Goal: Task Accomplishment & Management: Use online tool/utility

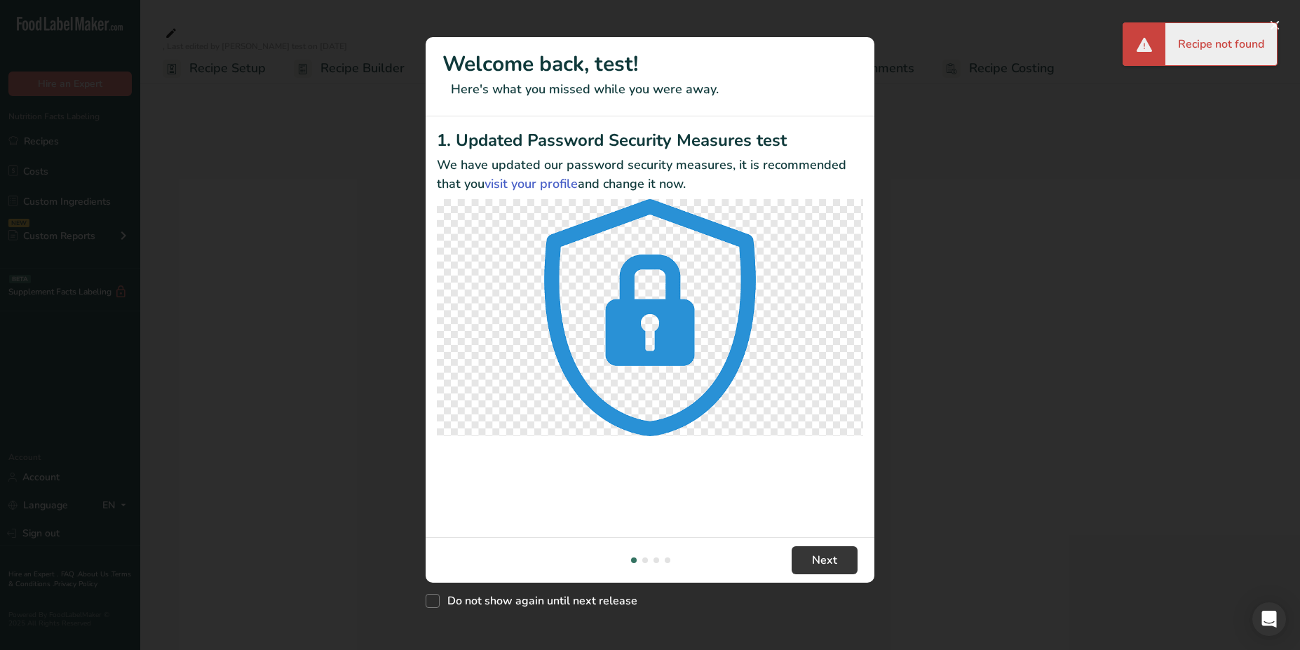
click at [940, 153] on div "New Features" at bounding box center [650, 325] width 1300 height 650
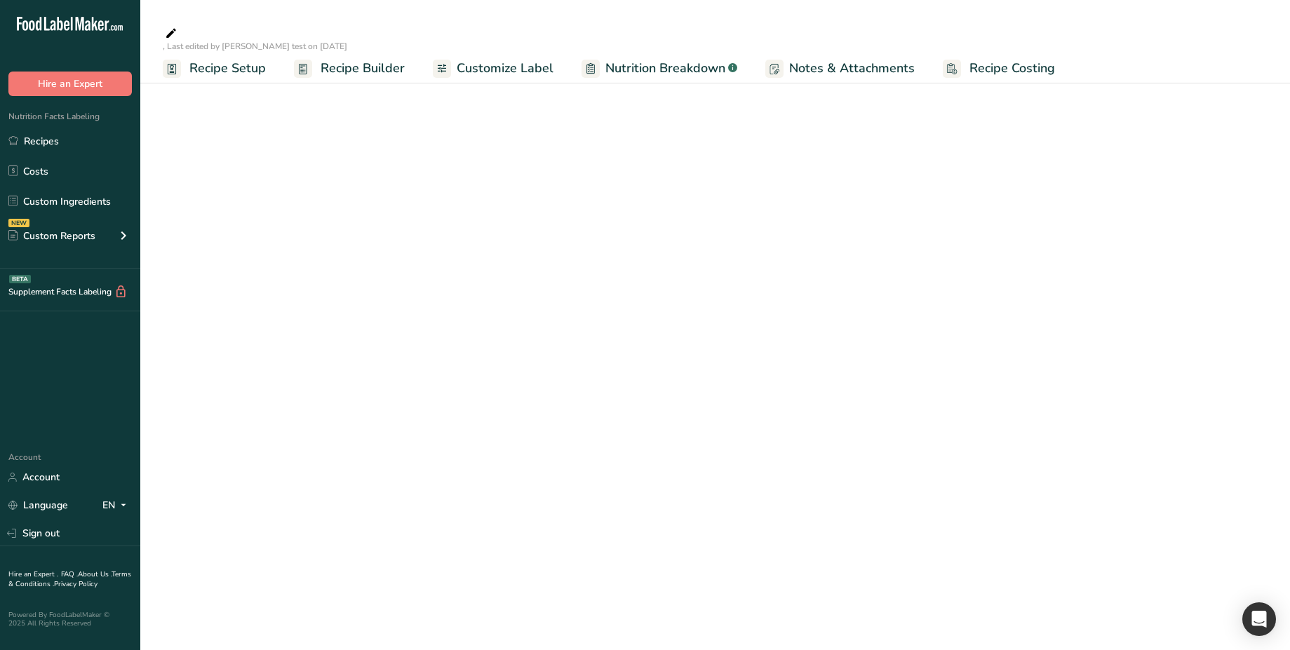
click at [56, 546] on div "Hire an Expert . FAQ . About Us . Terms & Conditions . Privacy Policy Powered B…" at bounding box center [70, 592] width 140 height 93
click at [64, 537] on link "Sign out" at bounding box center [70, 533] width 140 height 25
click at [49, 533] on link "Sign out" at bounding box center [70, 533] width 140 height 25
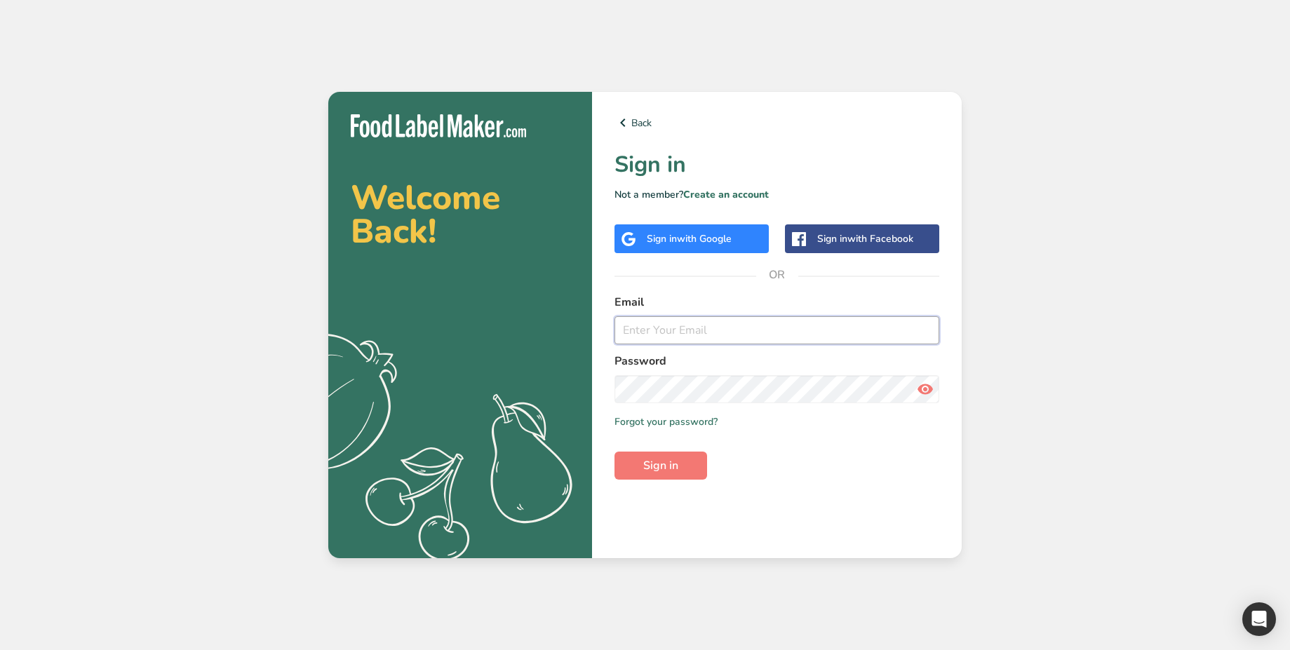
type input "[EMAIL_ADDRESS][DOMAIN_NAME]"
click at [703, 234] on span "with Google" at bounding box center [704, 238] width 55 height 13
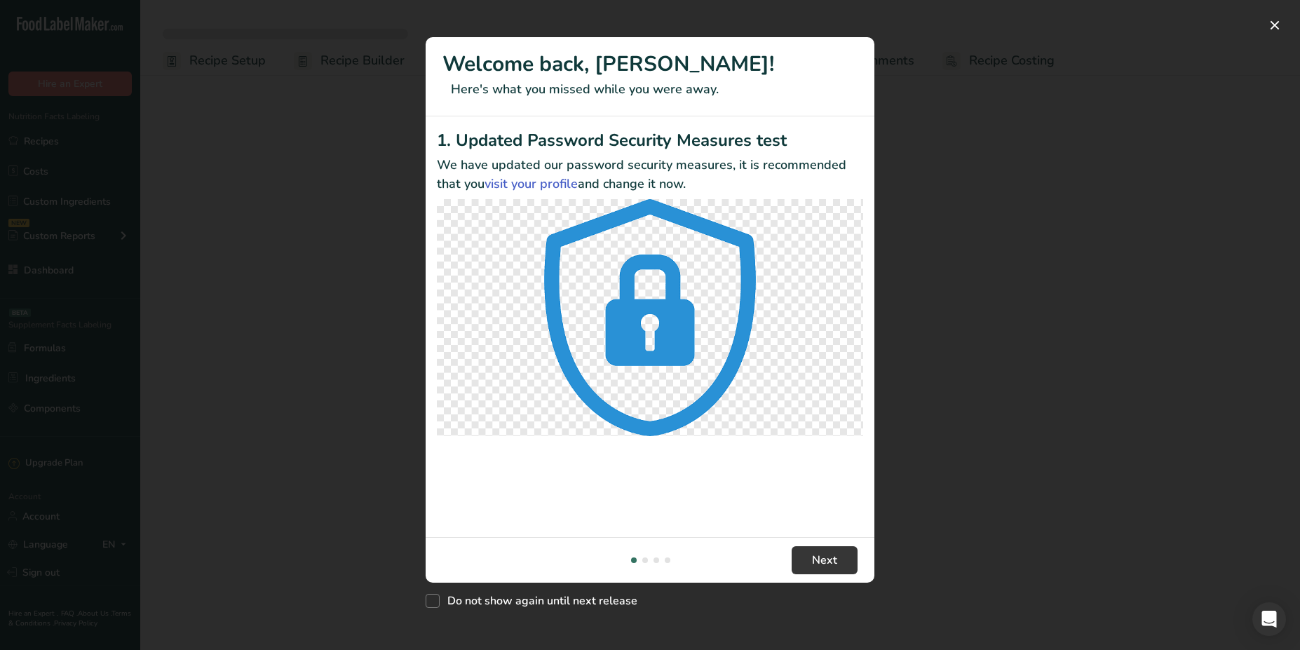
click at [1002, 166] on div "New Features" at bounding box center [650, 325] width 1300 height 650
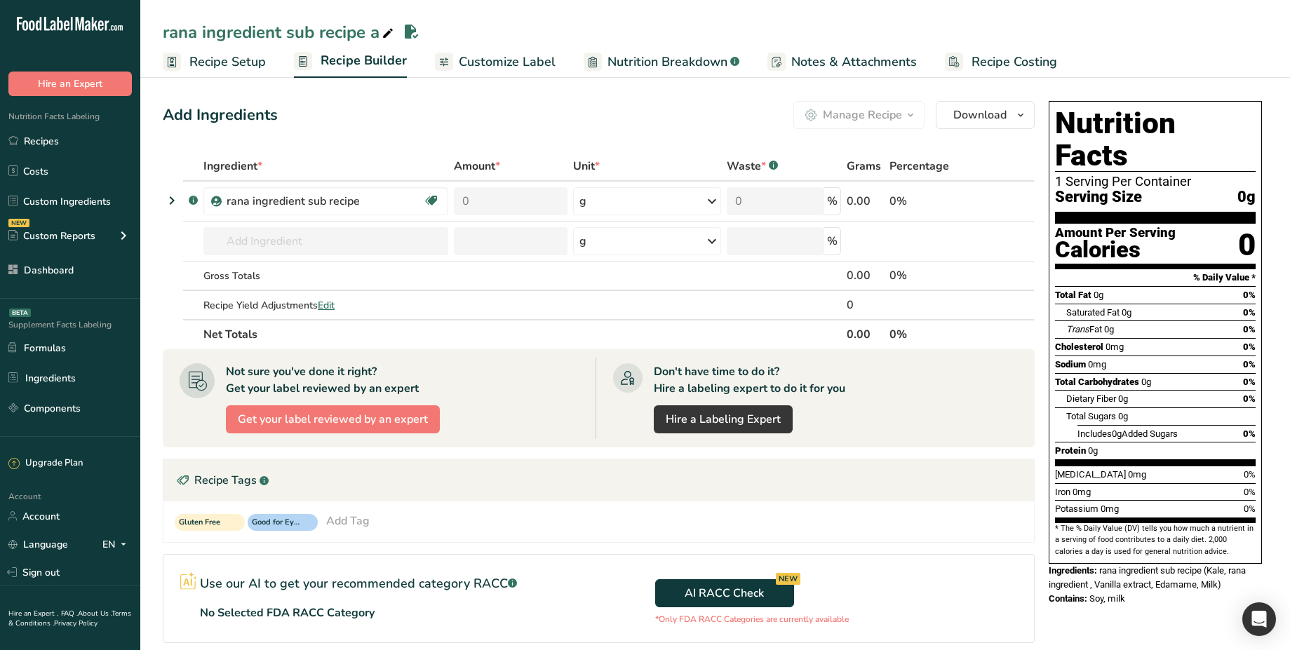
click at [914, 115] on div "Manage Recipe Delete Recipe Duplicate Recipe Scale Recipe Save as Sub-Recipe .a…" at bounding box center [858, 115] width 131 height 28
click at [917, 114] on div "Manage Recipe Delete Recipe Duplicate Recipe Scale Recipe Save as Sub-Recipe .a…" at bounding box center [858, 115] width 131 height 28
click at [57, 147] on link "Recipes" at bounding box center [70, 141] width 140 height 27
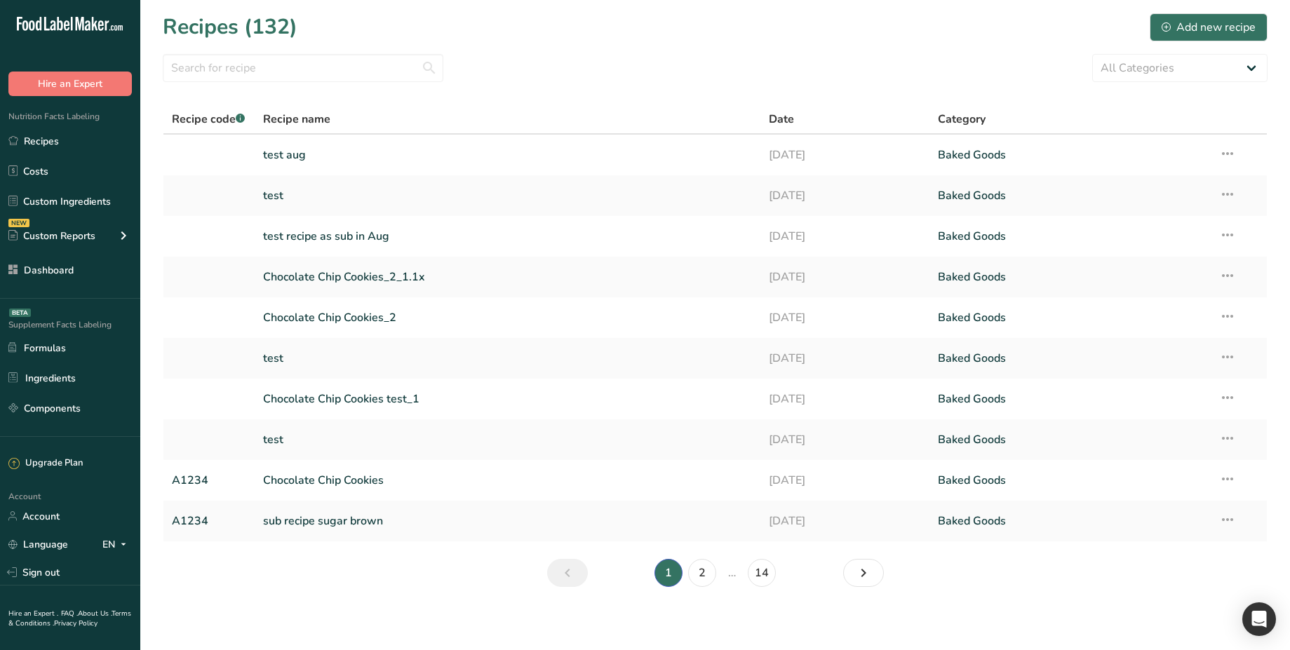
click at [288, 152] on link "test aug" at bounding box center [507, 154] width 489 height 29
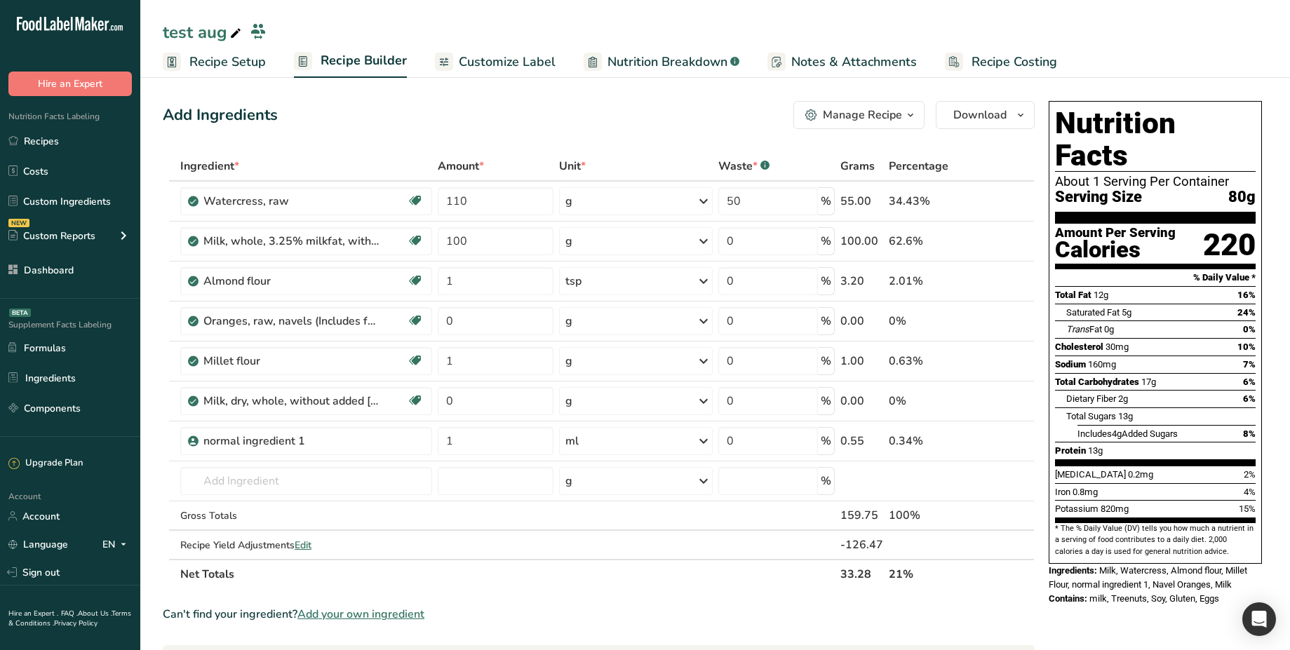
click at [913, 112] on icon "button" at bounding box center [910, 116] width 11 height 18
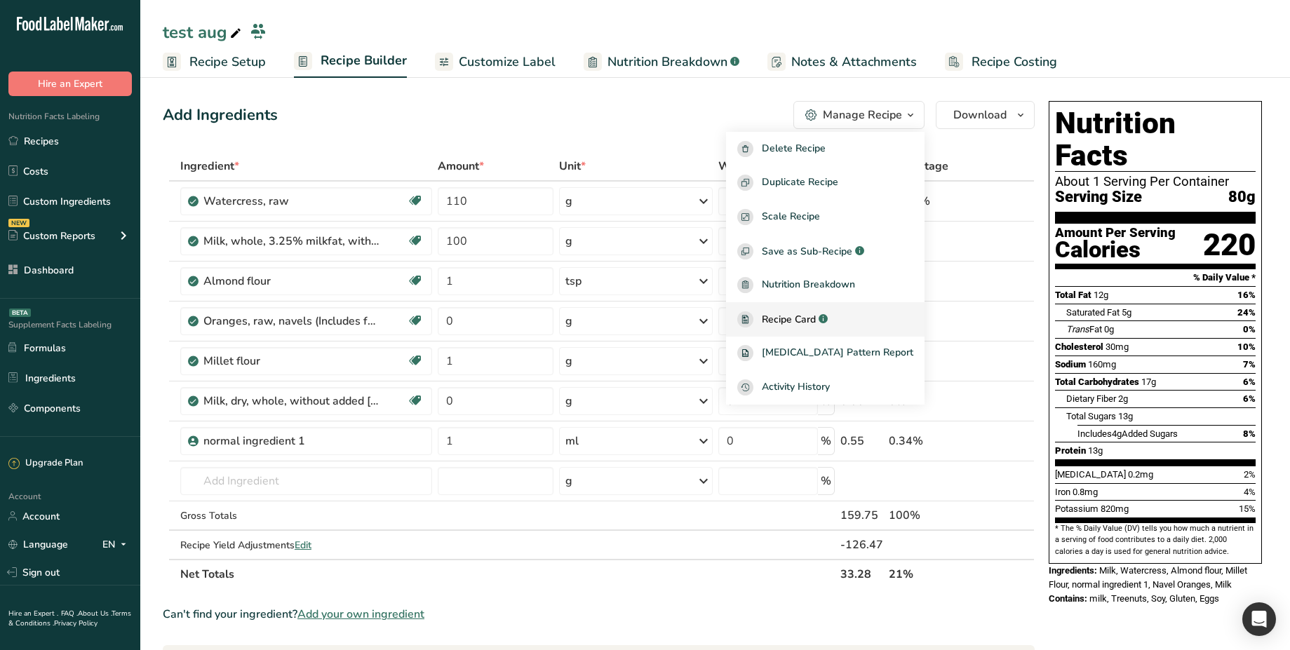
click at [816, 316] on span "Recipe Card" at bounding box center [789, 319] width 54 height 15
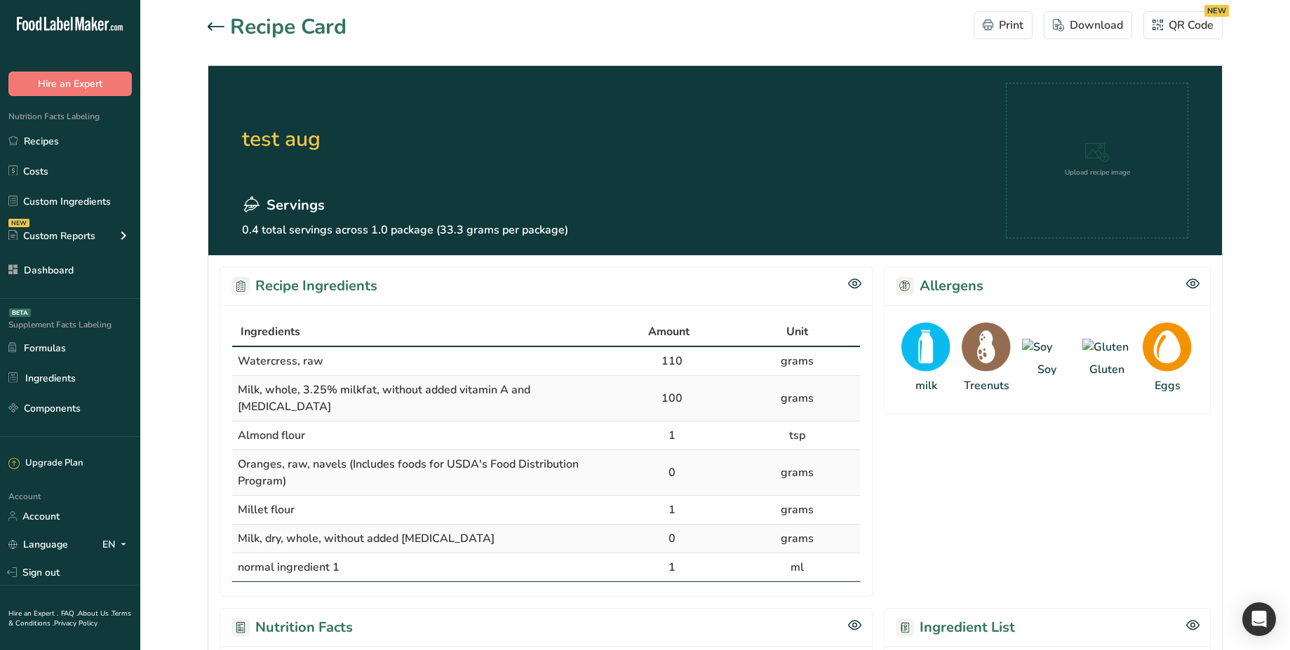
click at [217, 20] on div at bounding box center [219, 27] width 22 height 17
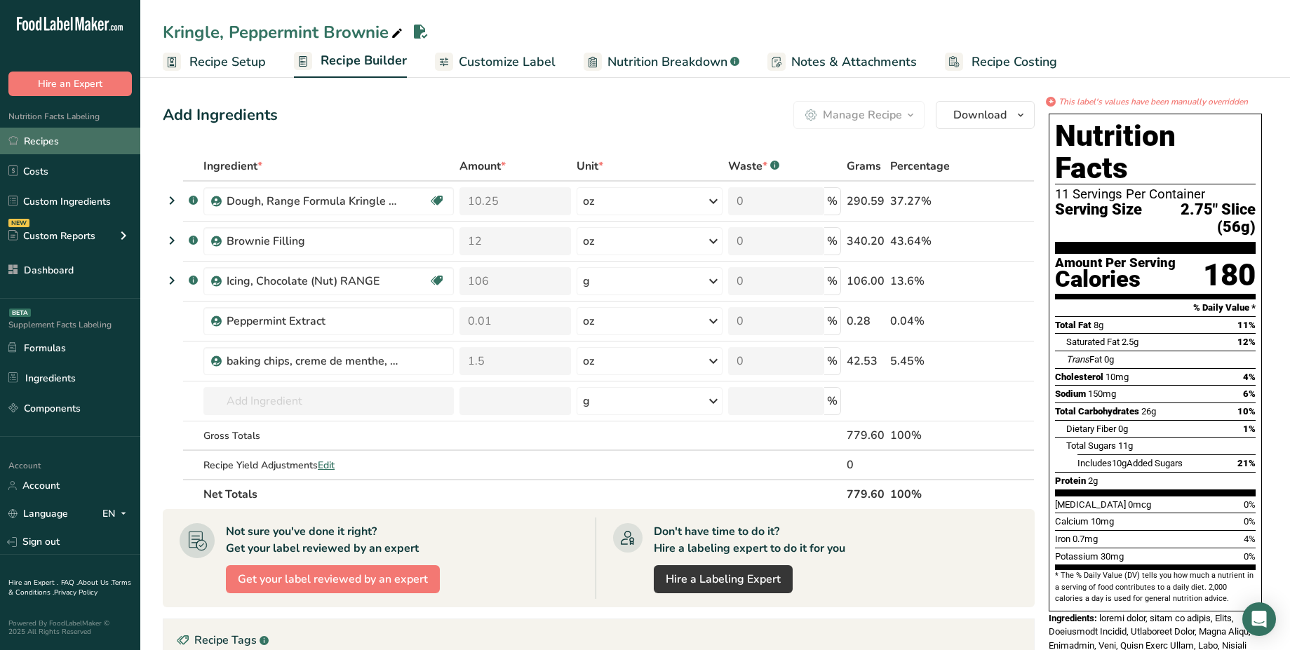
click at [50, 149] on link "Recipes" at bounding box center [70, 141] width 140 height 27
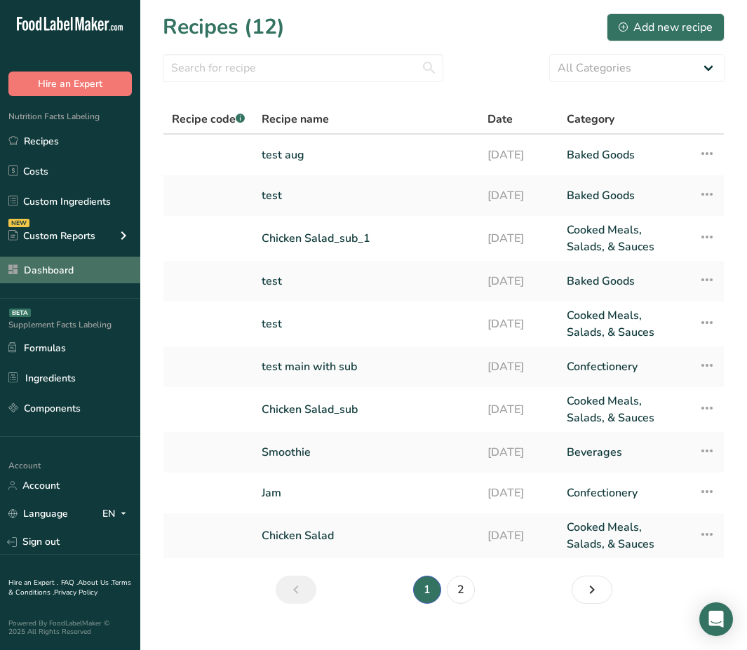
click at [75, 267] on link "Dashboard" at bounding box center [70, 270] width 140 height 27
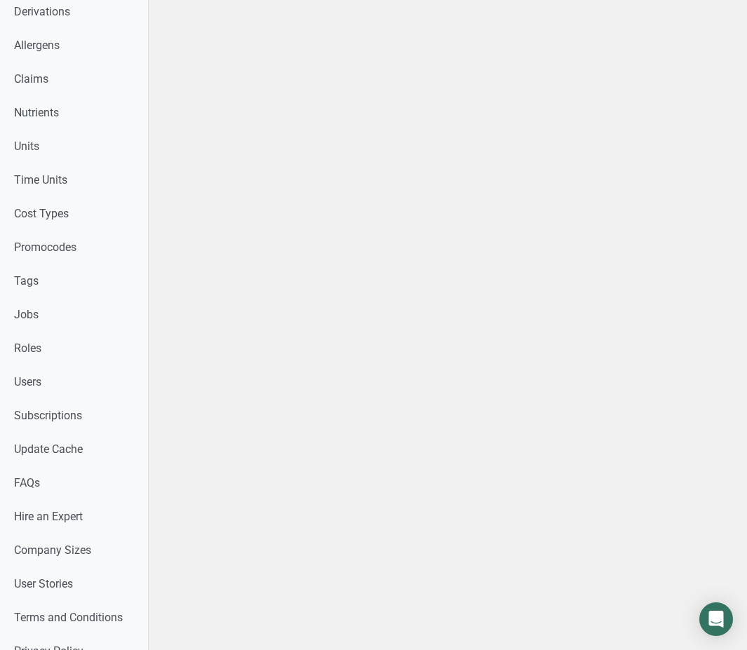
scroll to position [635, 0]
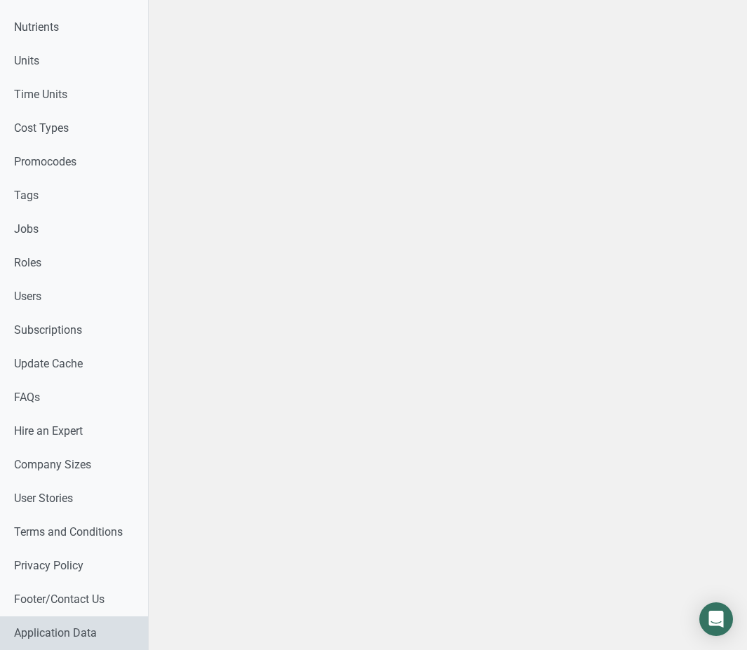
click at [86, 622] on link "Application Data" at bounding box center [74, 633] width 148 height 34
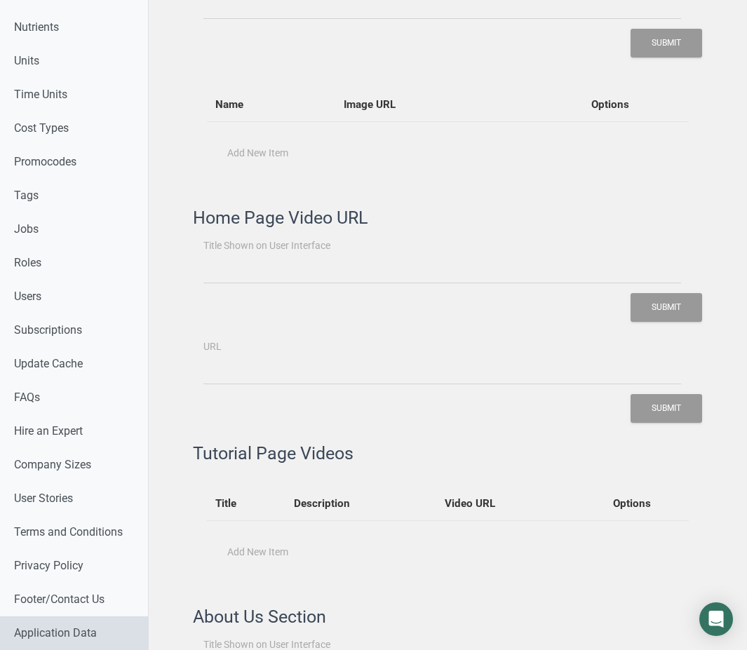
type input "What You Get ?"
type input "Who Is It For ?"
type input "Our Clients"
type input "About Us"
type input "How Does It Work?"
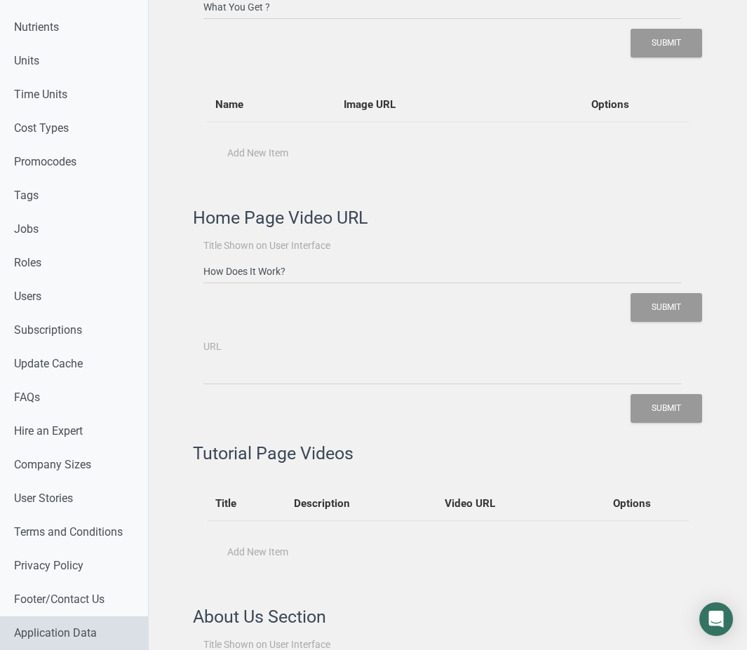
type input "Food label maker is a cloud-based software that offers nutrition analysis, food…"
type input "From Struggle to Solution"
type input "Our aim is to support you with an accurate, reliable, and easy-to-use software …"
type input "Meet The Founder"
type input "Founded by Maria Abi Hanna, a licensed dietitian, FoodLabelMaker.com started wh…"
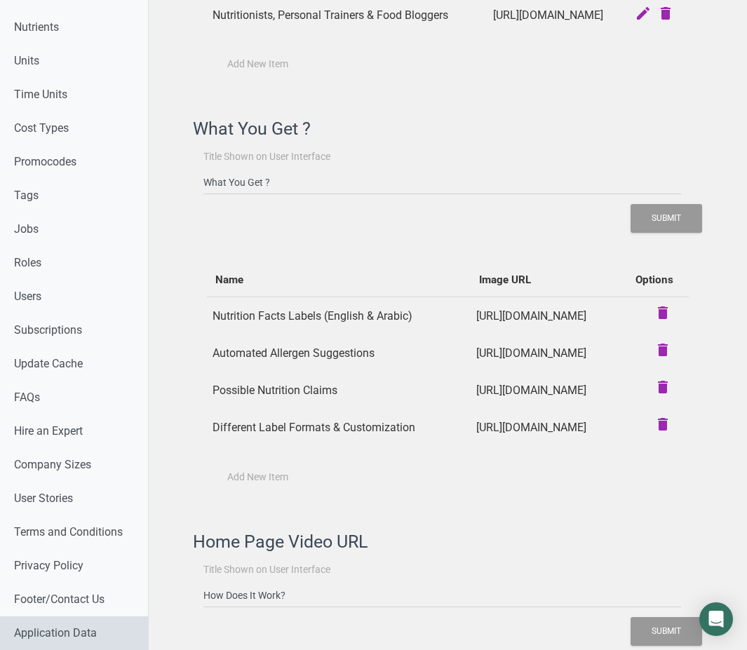
type input "https://share.synthesia.io/embeds/videos/b286630e-9f42-4a9d-869e-351f64824b2d"
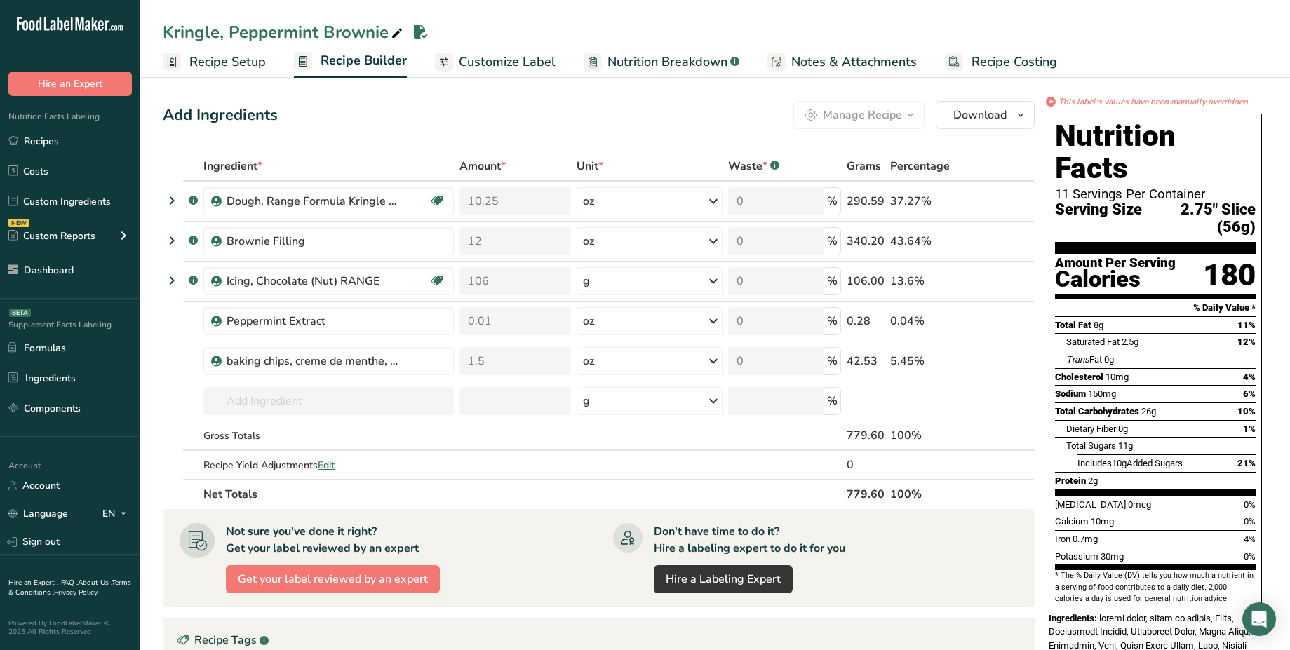
click at [685, 55] on span "Nutrition Breakdown" at bounding box center [667, 62] width 120 height 19
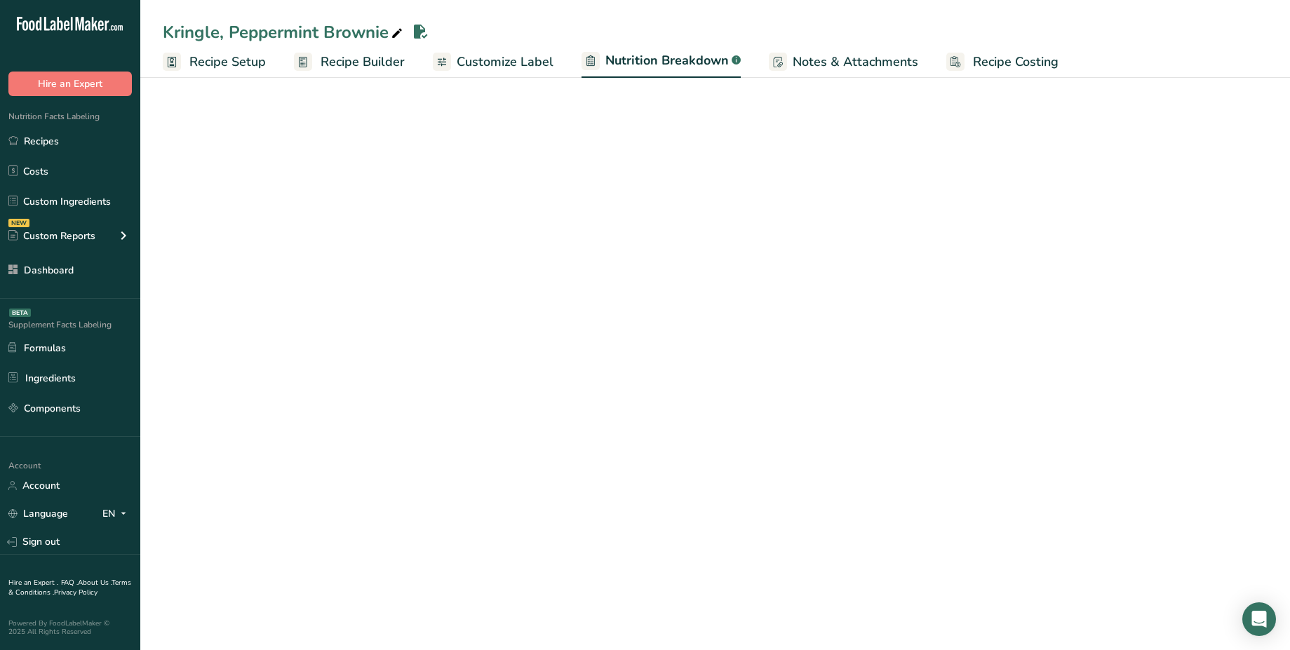
select select "Calories"
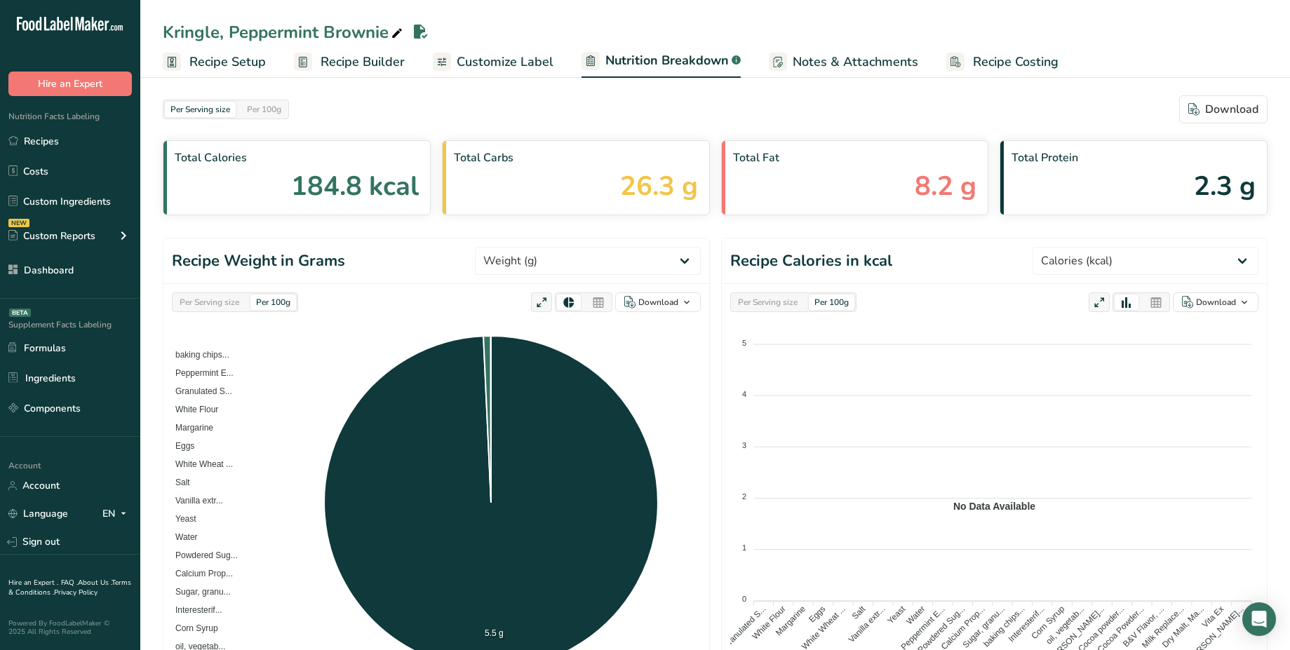
click at [353, 65] on span "Recipe Builder" at bounding box center [362, 62] width 84 height 19
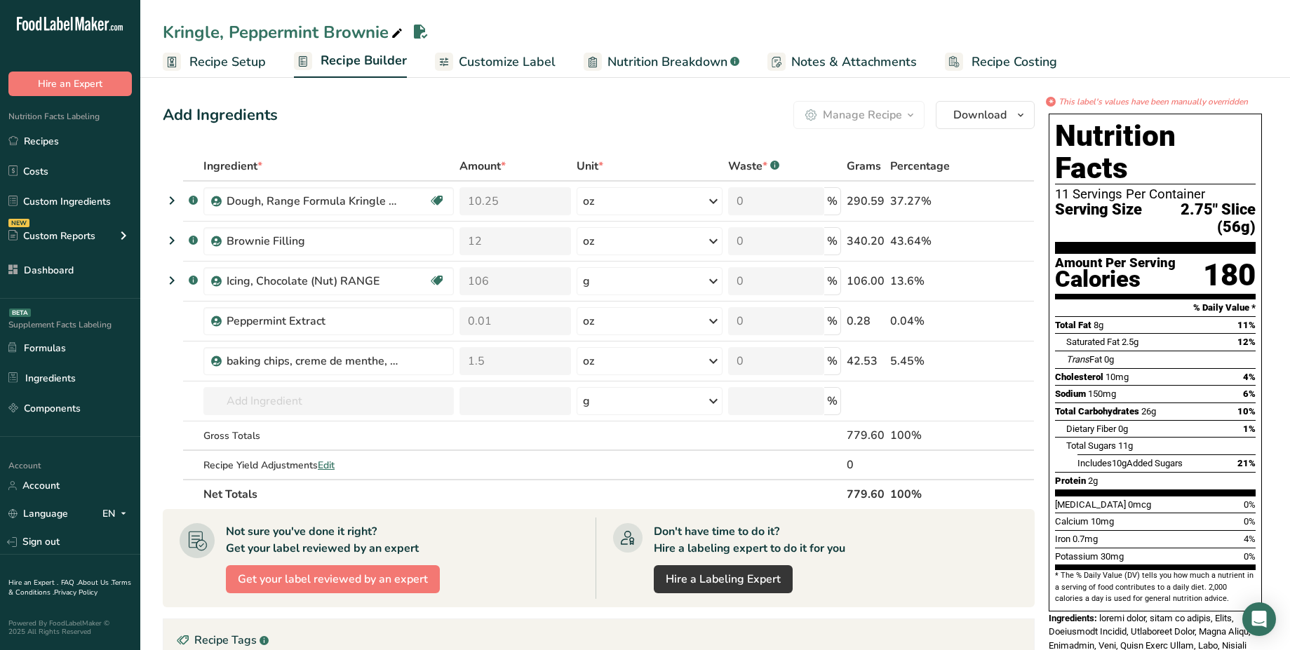
click at [630, 51] on link "Nutrition Breakdown .a-a{fill:#347362;}.b-a{fill:#fff;}" at bounding box center [661, 62] width 156 height 32
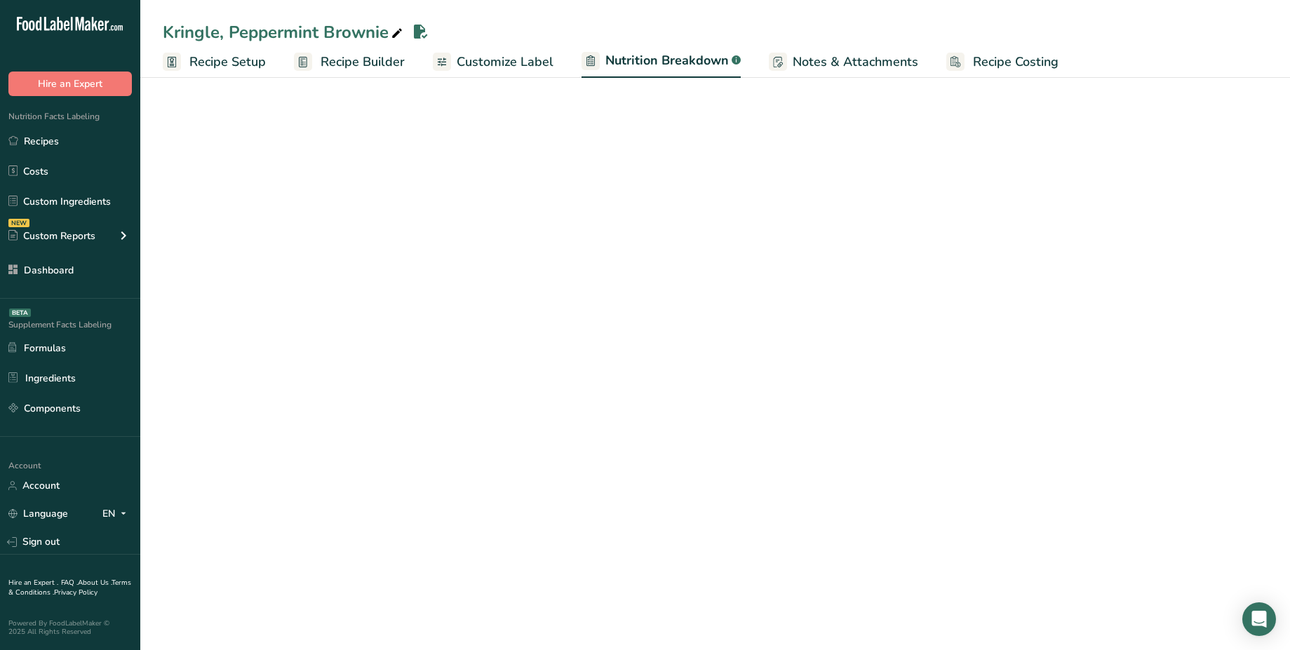
select select "Calories"
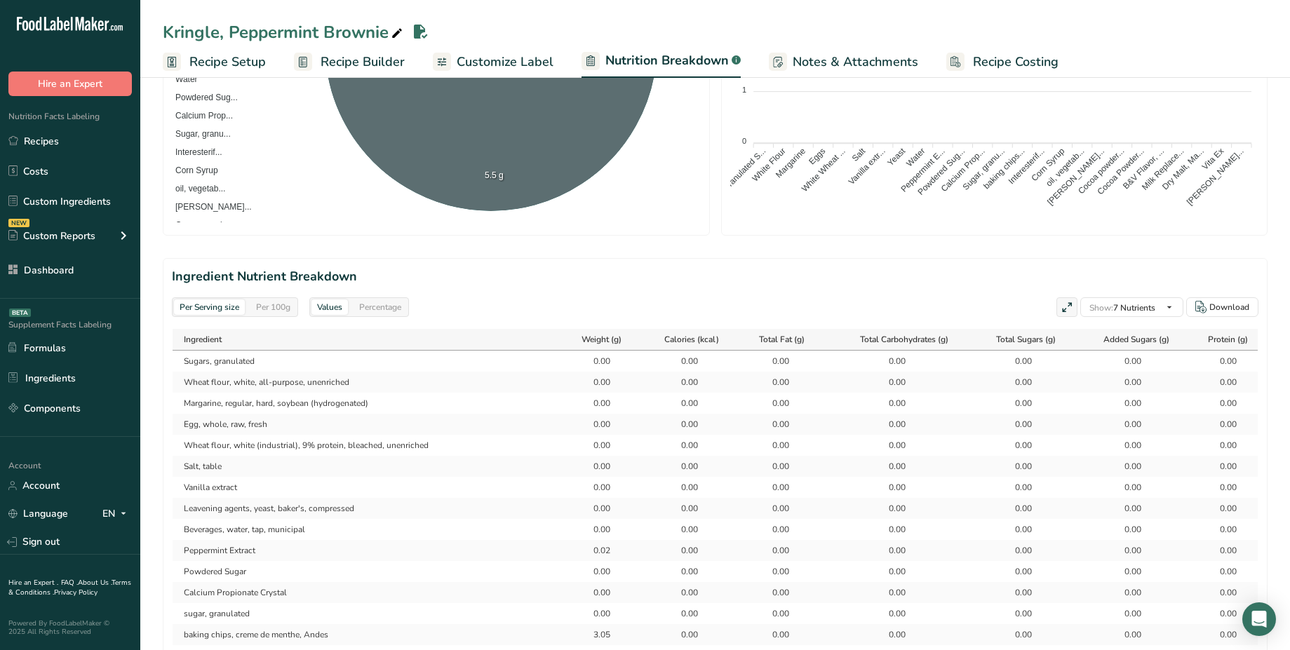
scroll to position [459, 0]
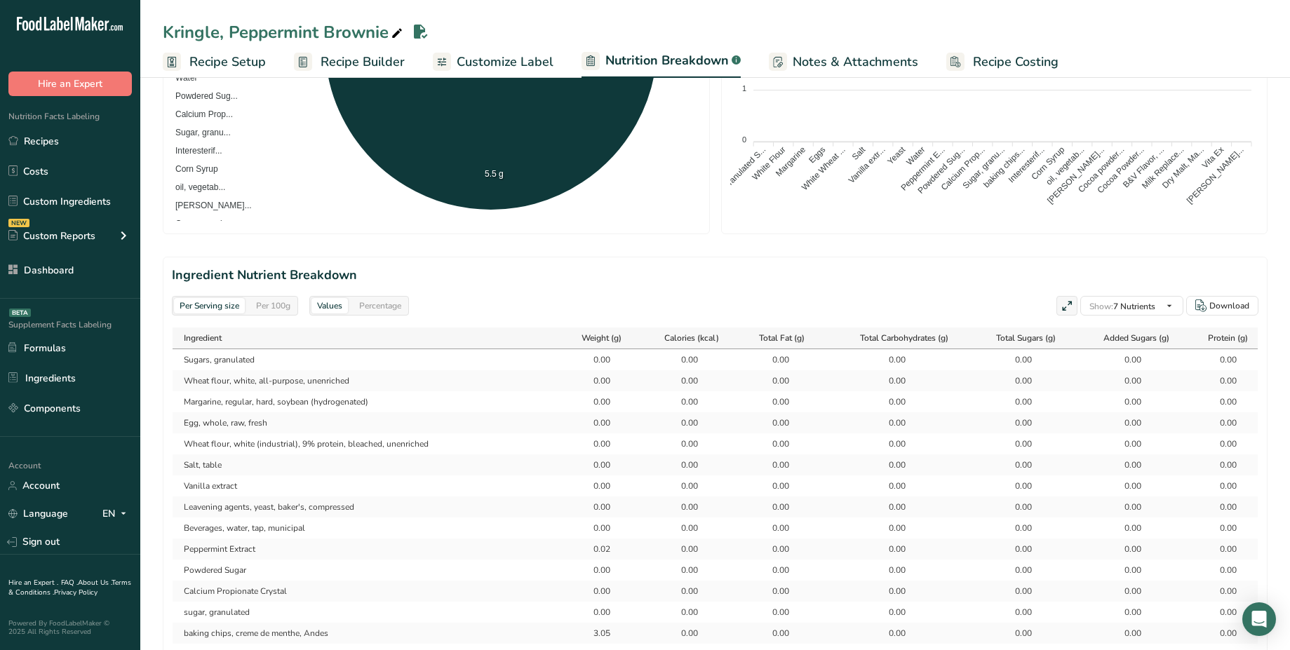
click at [284, 305] on div "Per 100g" at bounding box center [273, 305] width 46 height 15
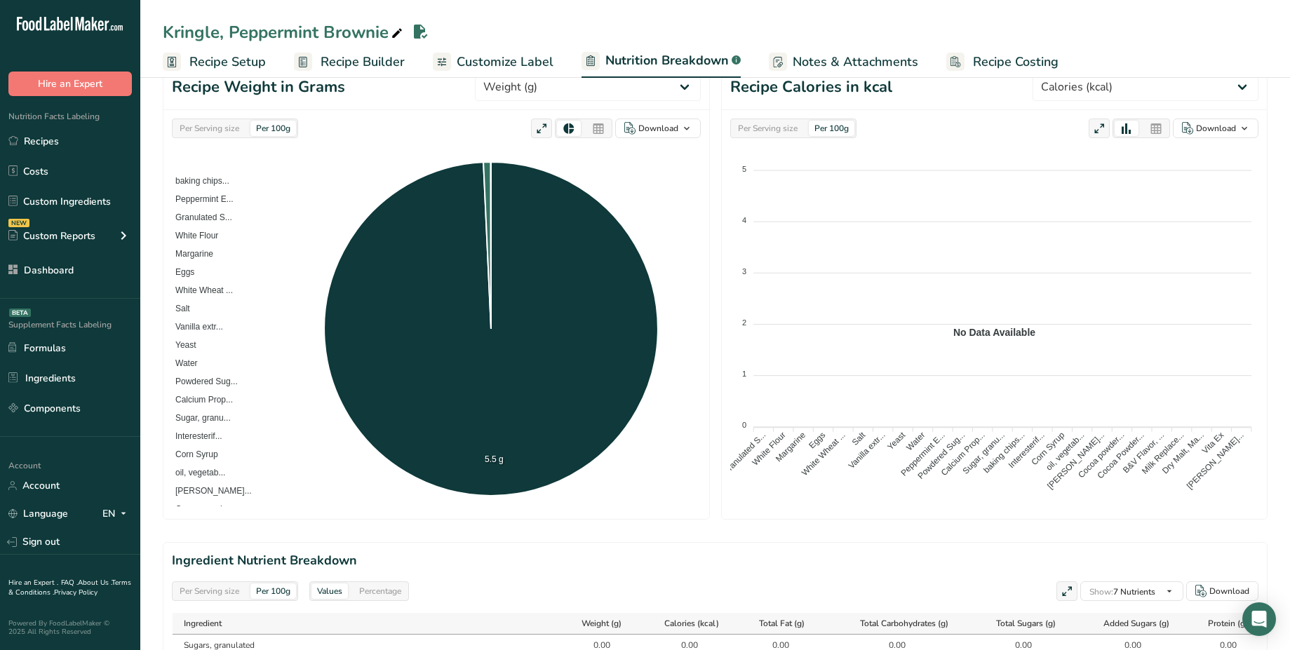
scroll to position [0, 0]
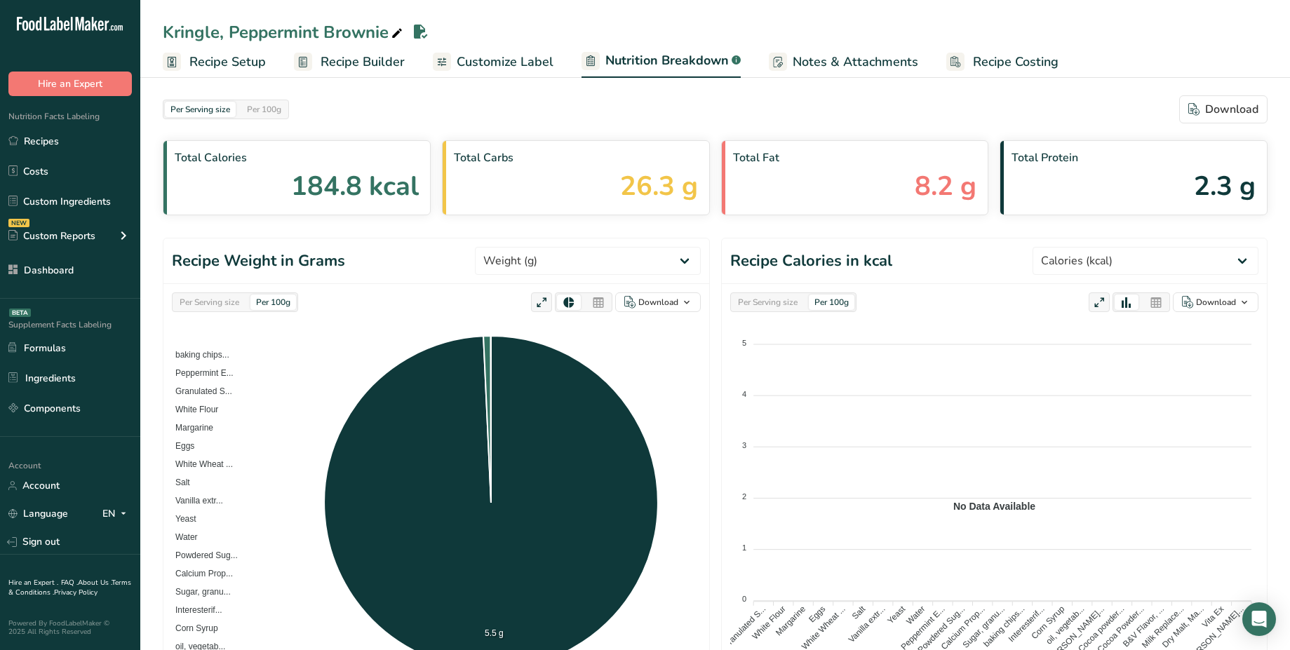
click at [485, 71] on link "Customize Label" at bounding box center [493, 62] width 121 height 32
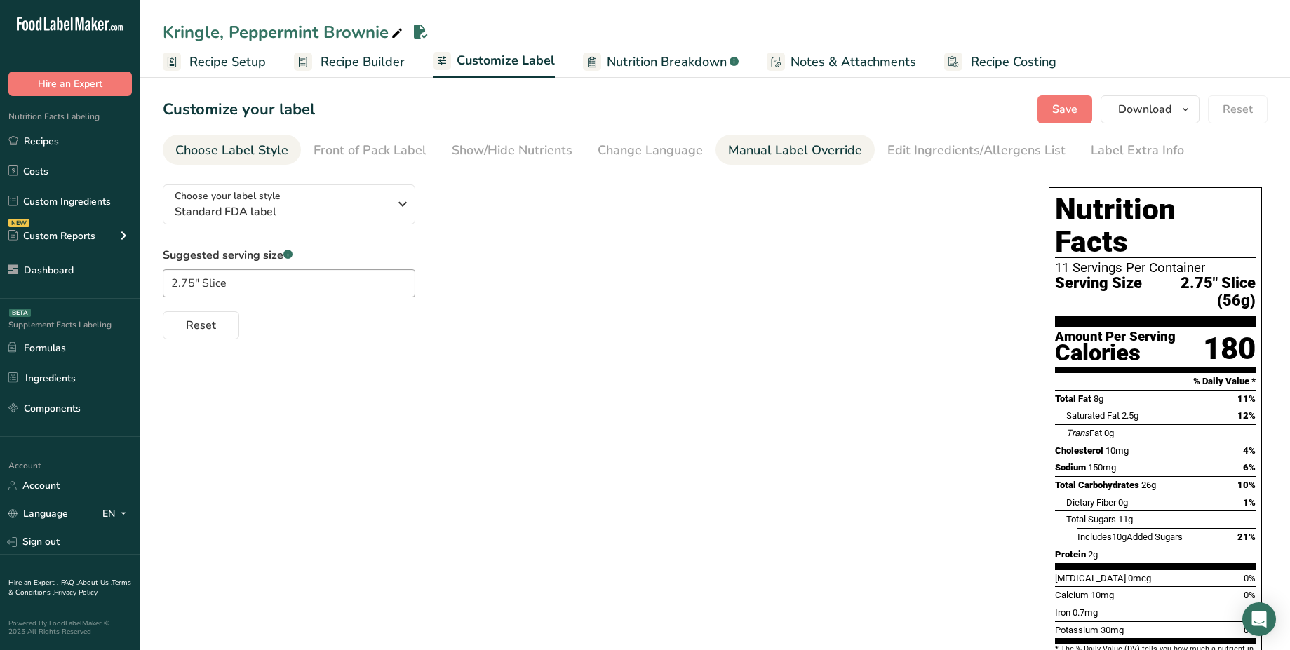
click at [746, 147] on div "Manual Label Override" at bounding box center [795, 150] width 134 height 19
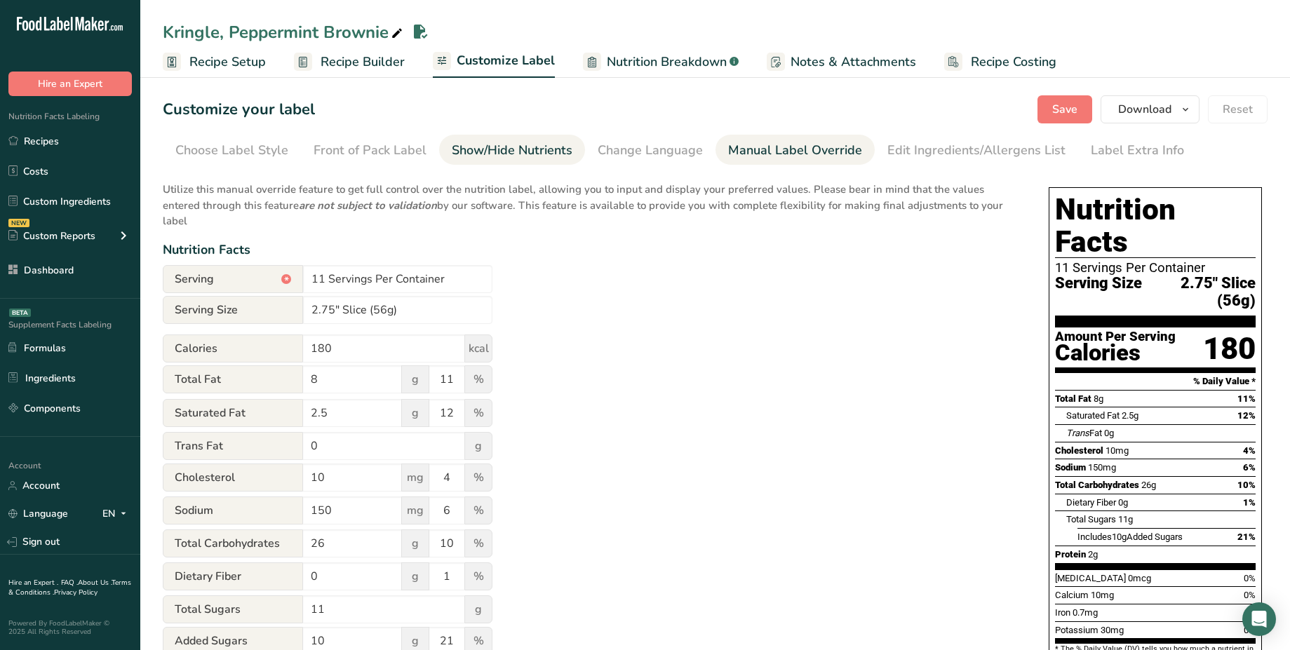
click at [508, 158] on div "Show/Hide Nutrients" at bounding box center [512, 150] width 121 height 19
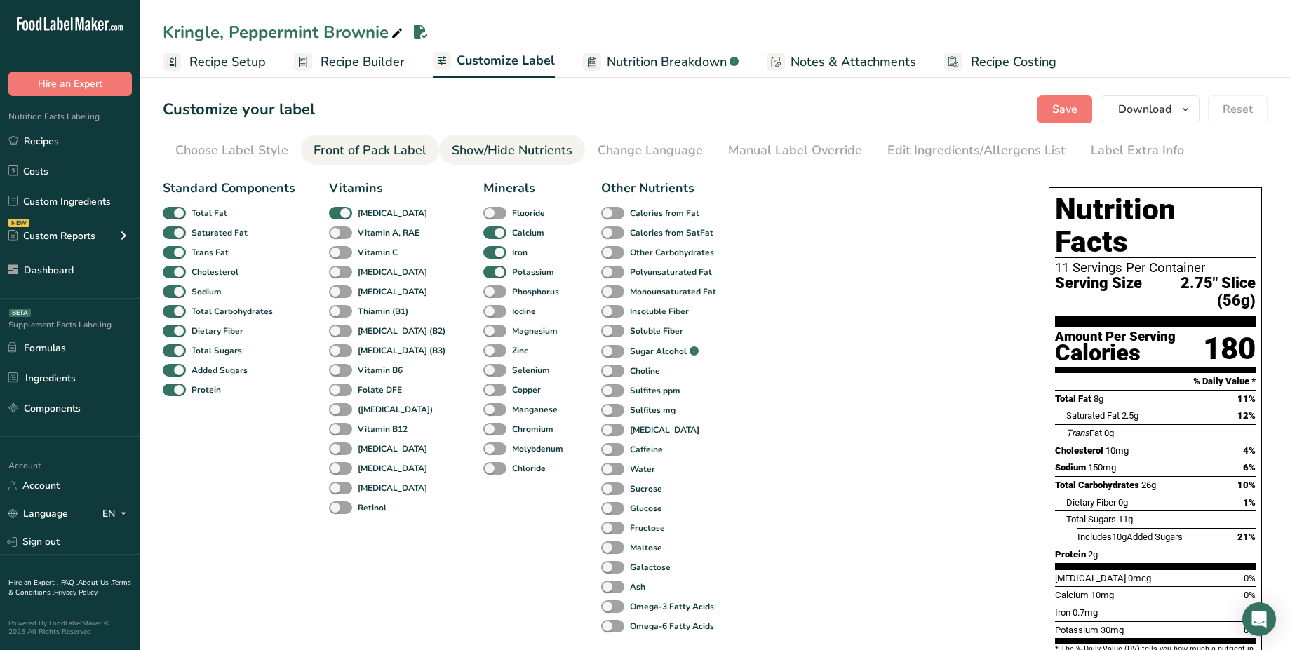
click at [379, 153] on div "Front of Pack Label" at bounding box center [369, 150] width 113 height 19
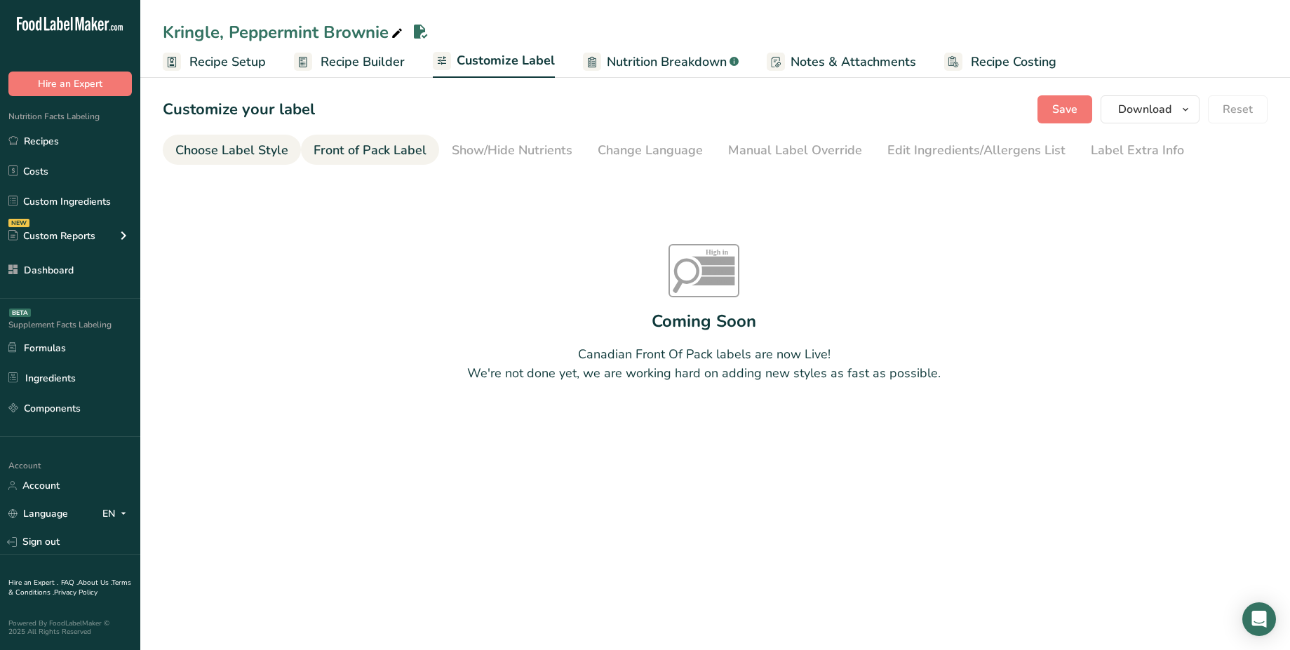
click at [272, 151] on div "Choose Label Style" at bounding box center [231, 150] width 113 height 19
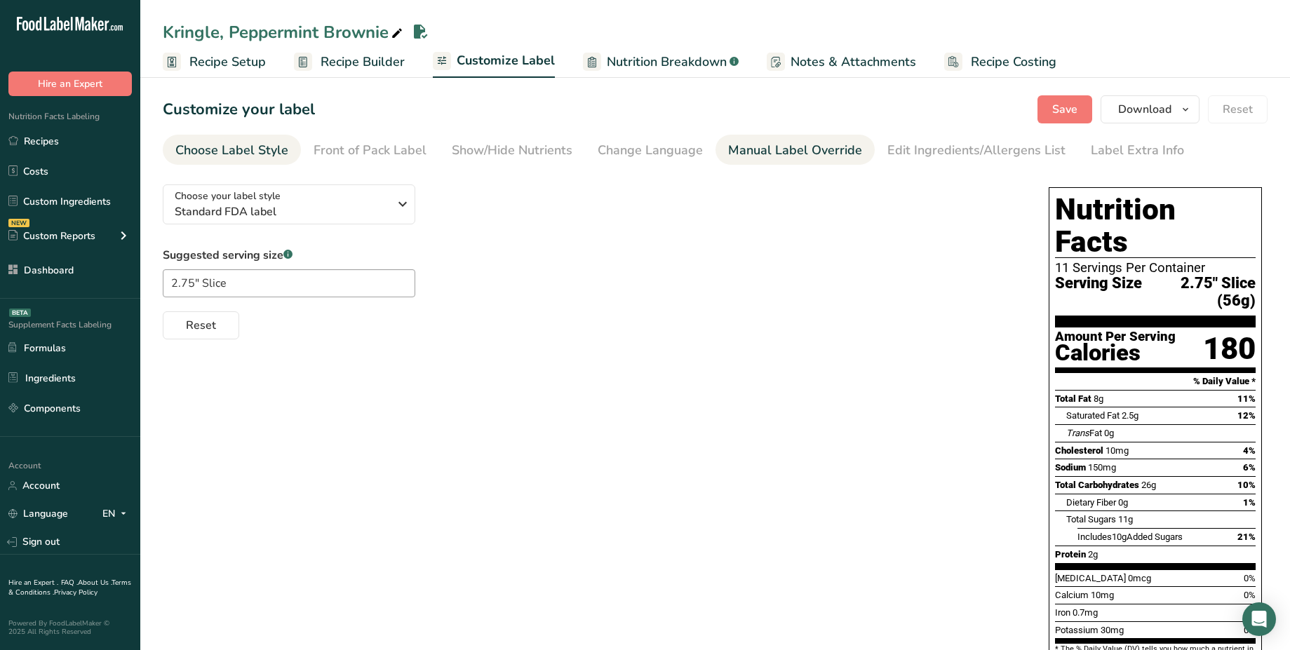
click at [781, 148] on div "Manual Label Override" at bounding box center [795, 150] width 134 height 19
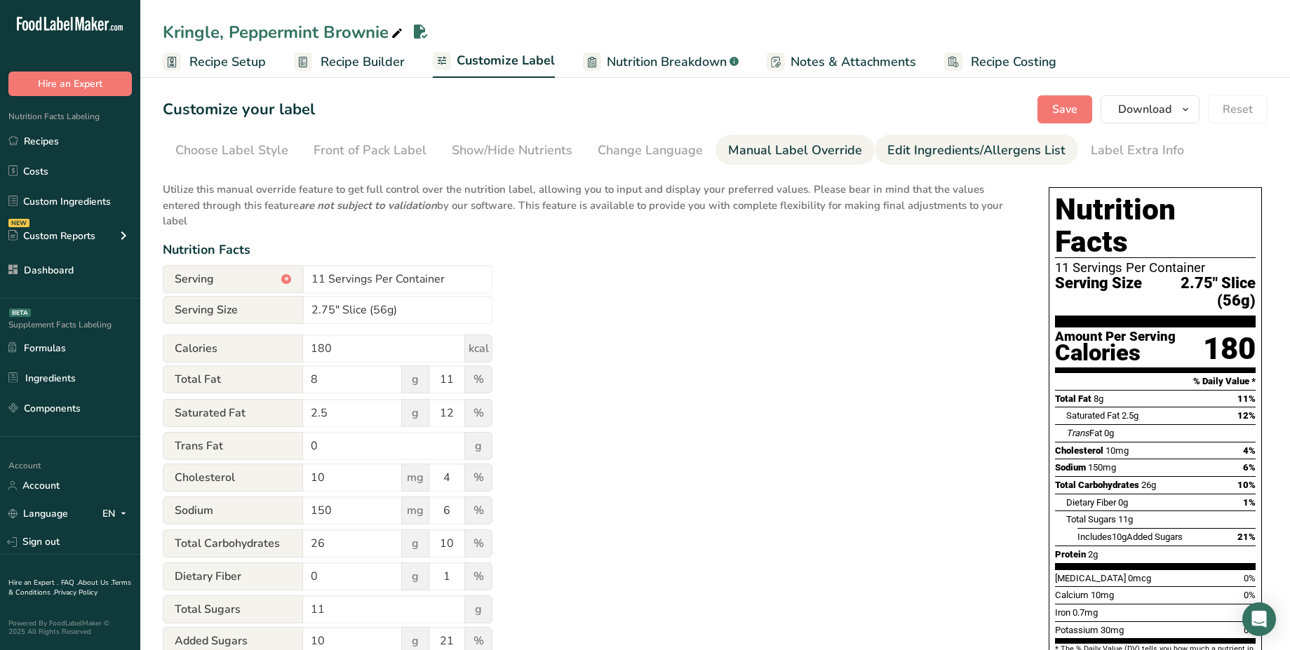
click at [901, 143] on div "Edit Ingredients/Allergens List" at bounding box center [976, 150] width 178 height 19
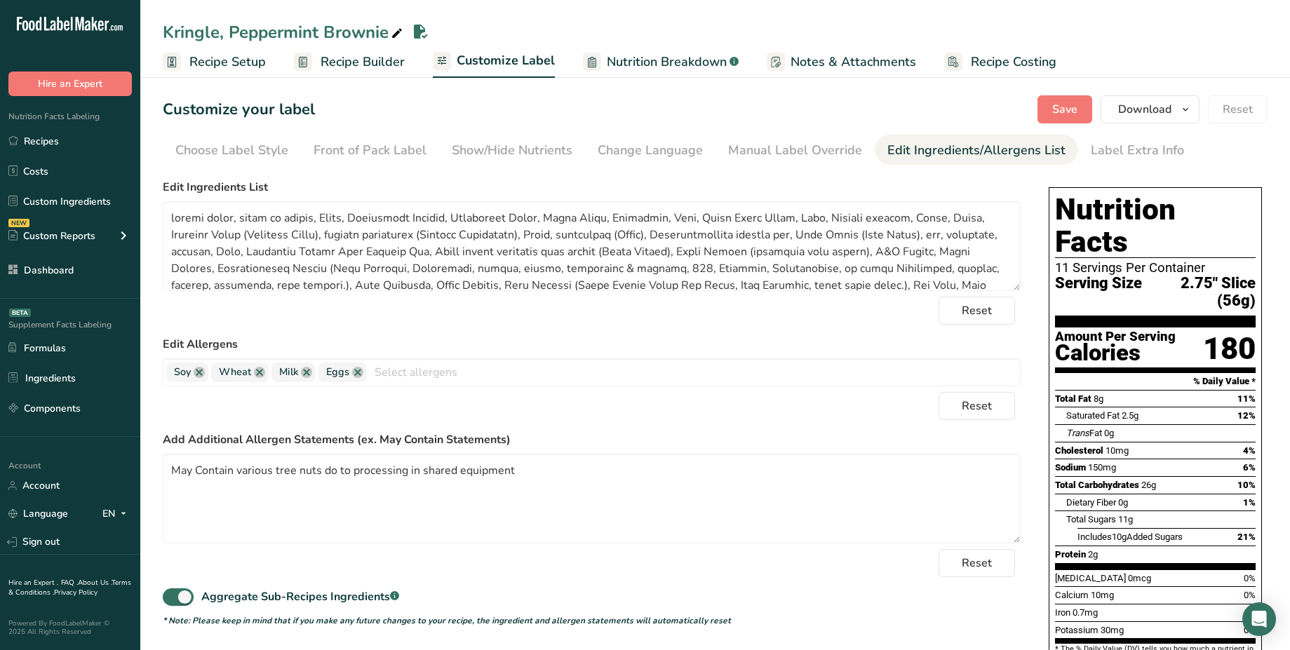
click at [702, 59] on span "Nutrition Breakdown" at bounding box center [667, 62] width 120 height 19
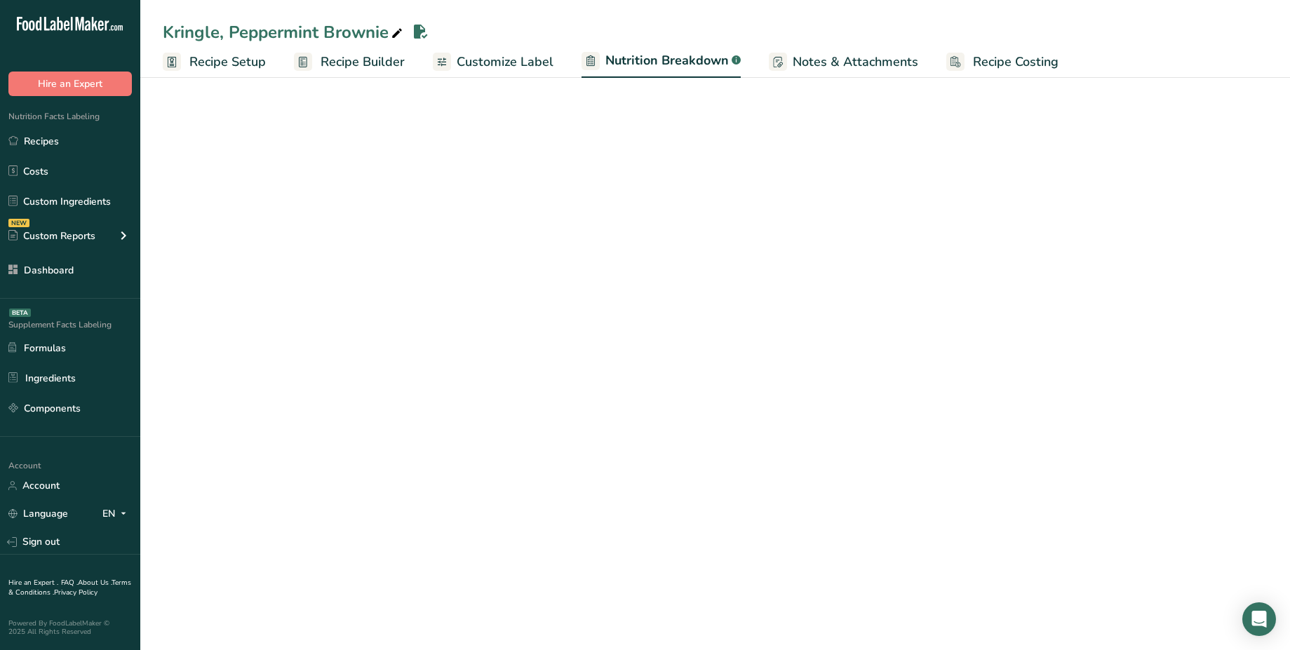
select select "Calories"
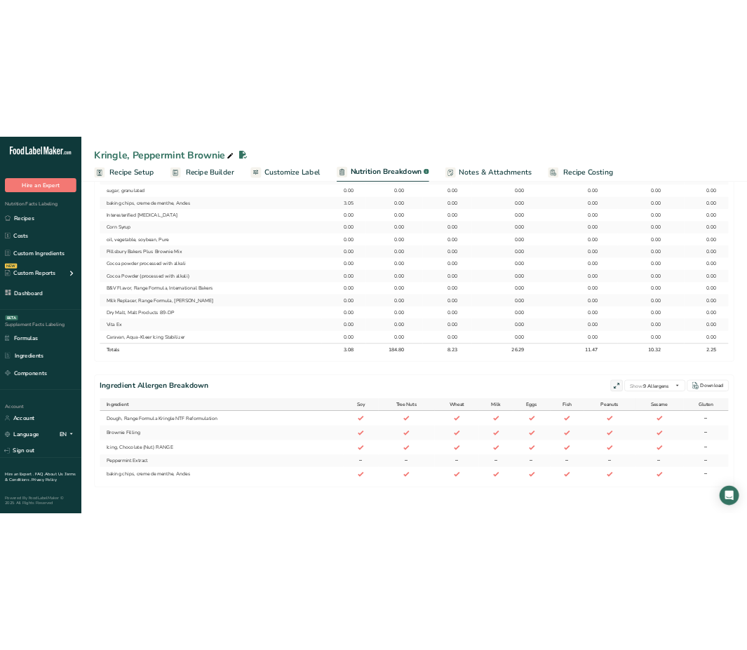
scroll to position [1140, 0]
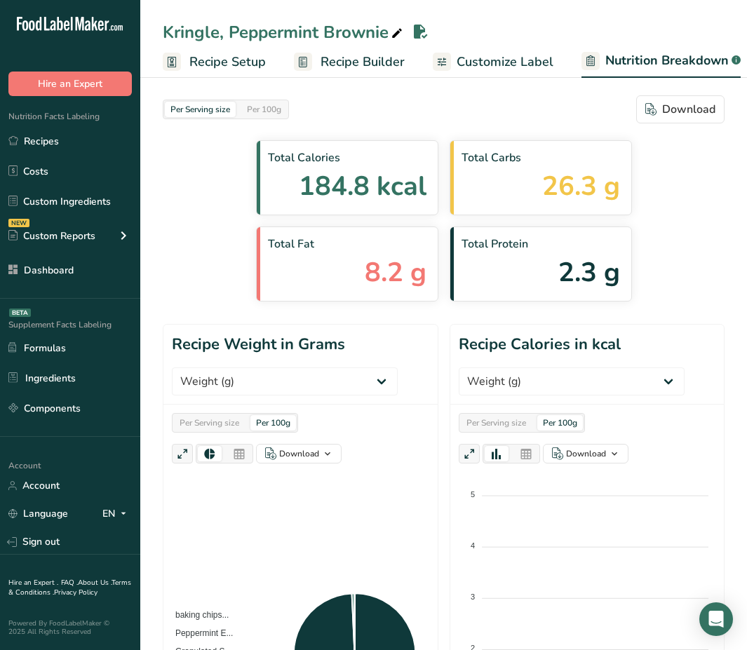
select select "Calories"
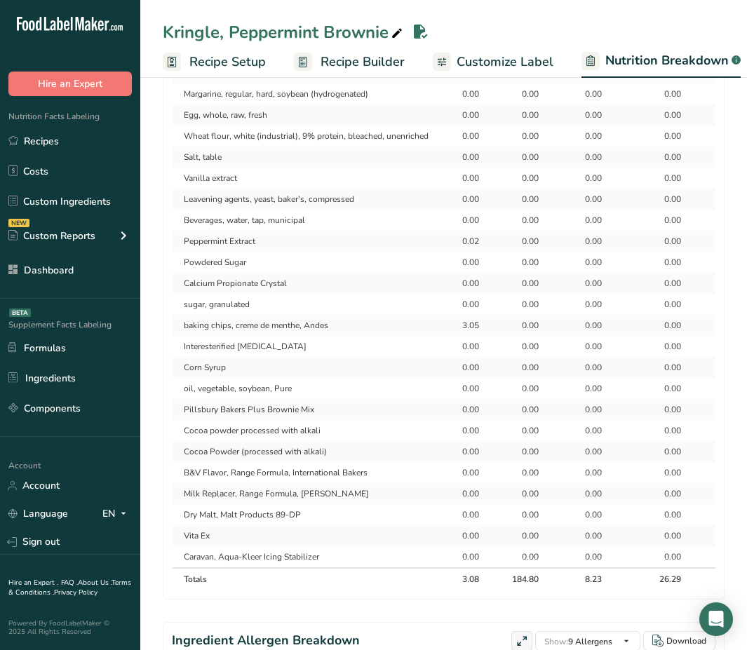
scroll to position [917, 0]
click at [350, 69] on span "Recipe Builder" at bounding box center [362, 62] width 84 height 19
